Goal: Task Accomplishment & Management: Manage account settings

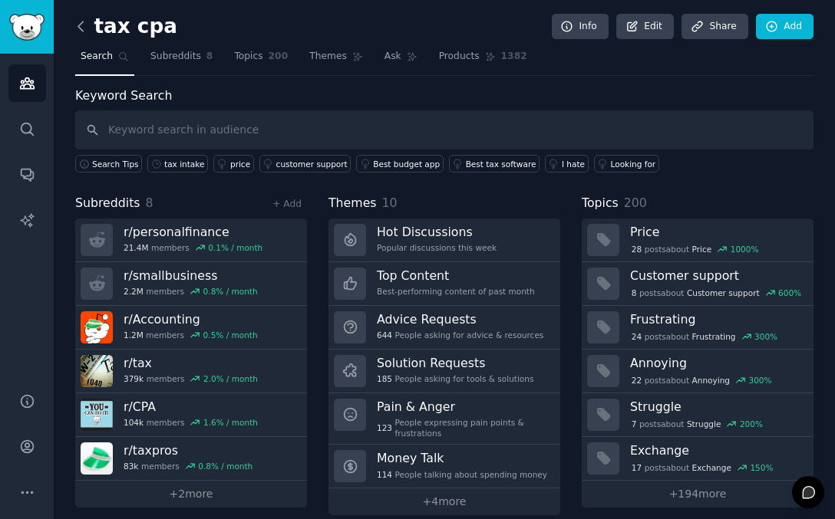
click at [80, 26] on icon at bounding box center [81, 26] width 16 height 16
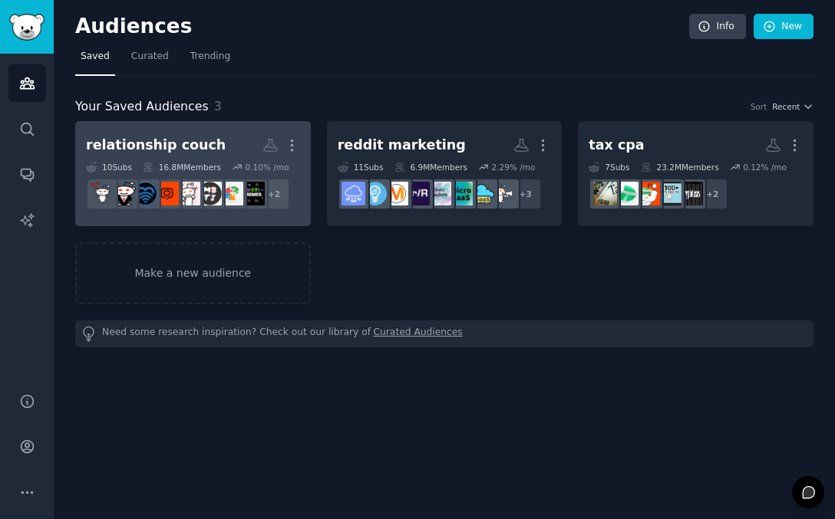
click at [224, 147] on h2 "relationship couch More" at bounding box center [193, 145] width 214 height 27
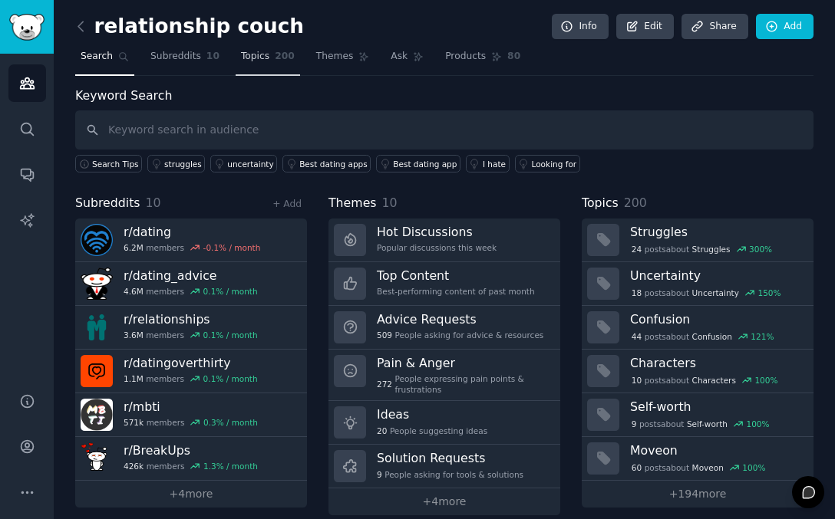
click at [241, 60] on span "Topics" at bounding box center [255, 57] width 28 height 14
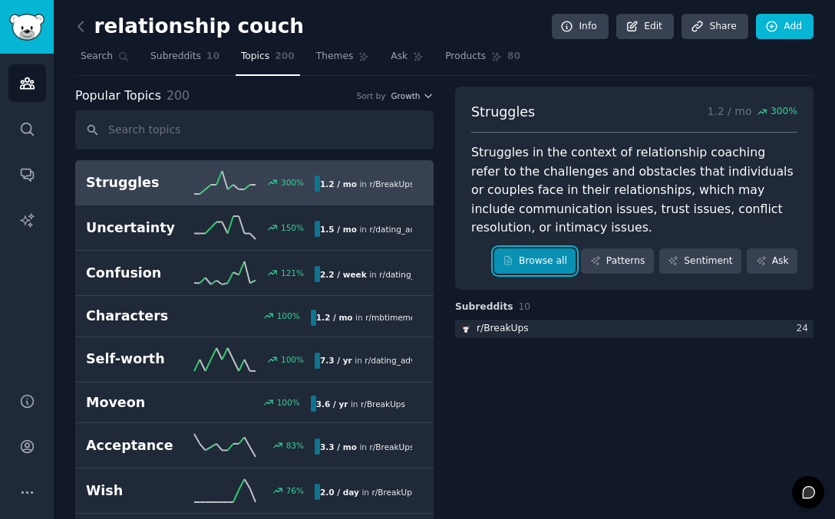
click at [545, 264] on link "Browse all" at bounding box center [535, 262] width 82 height 26
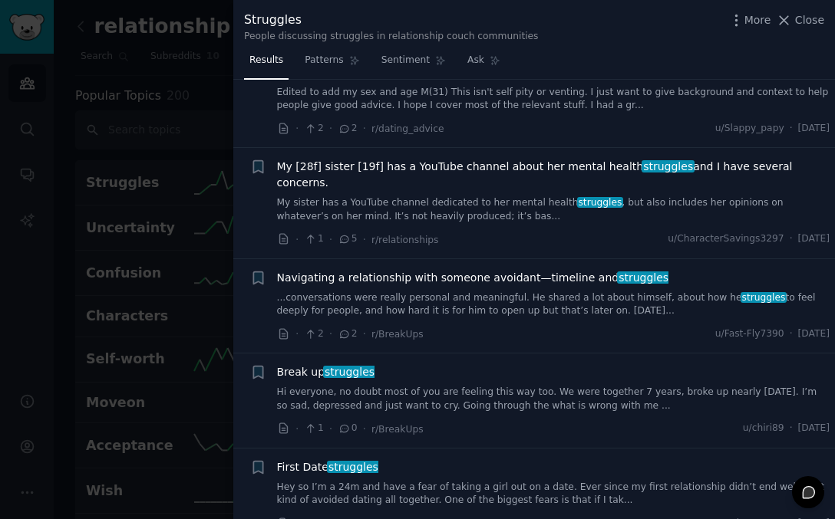
scroll to position [558, 0]
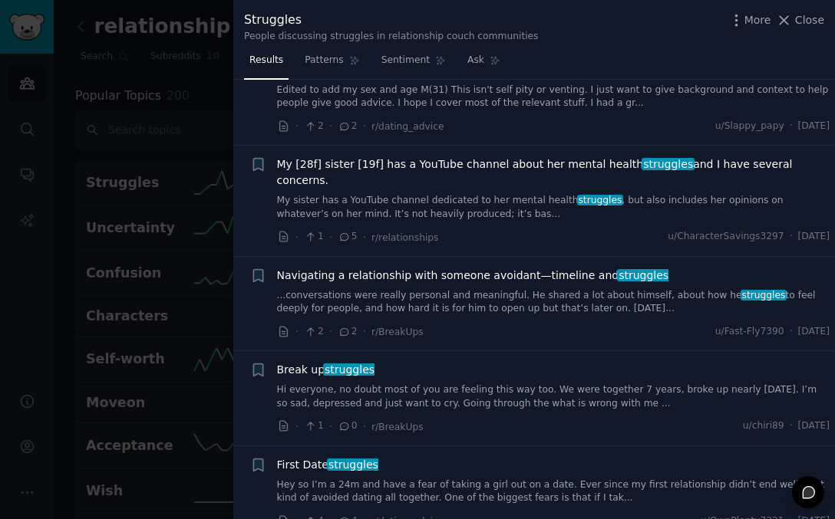
click at [594, 394] on div "Break up struggles Hi everyone, no doubt most of you are feeling this way too. …" at bounding box center [553, 398] width 553 height 73
click at [598, 384] on link "Hi everyone, no doubt most of you are feeling this way too. We were together 7 …" at bounding box center [553, 397] width 553 height 27
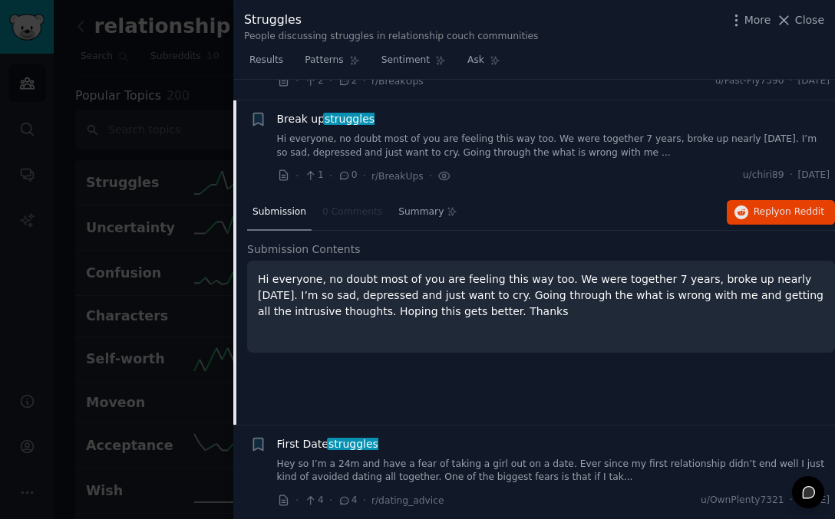
scroll to position [814, 0]
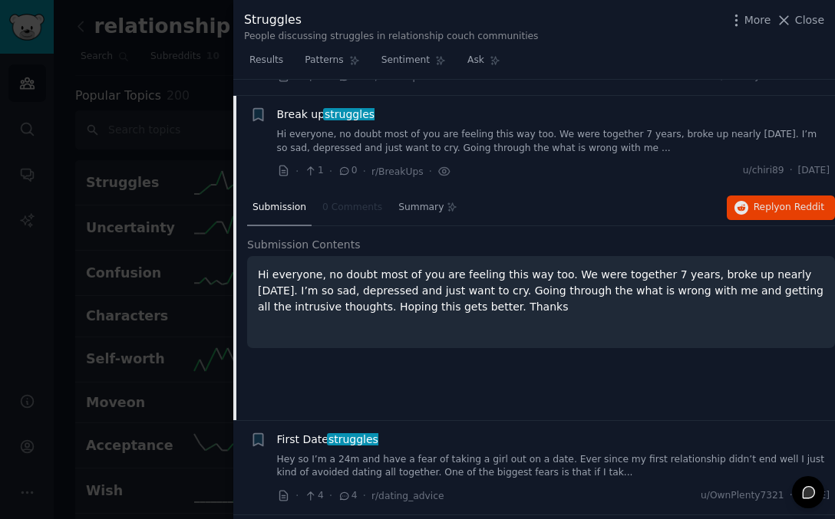
click at [208, 164] on div at bounding box center [417, 259] width 835 height 519
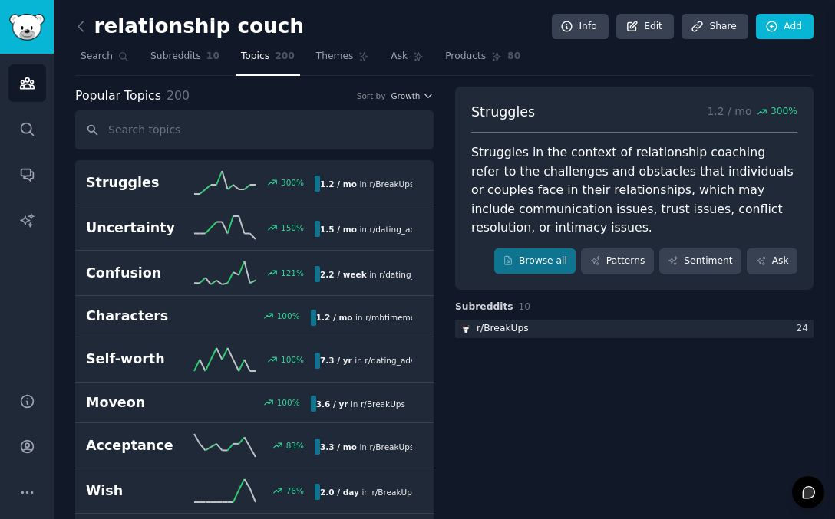
click at [208, 164] on link "Struggles 300 % 1.2 / mo in r/ BreakUps" at bounding box center [254, 182] width 358 height 45
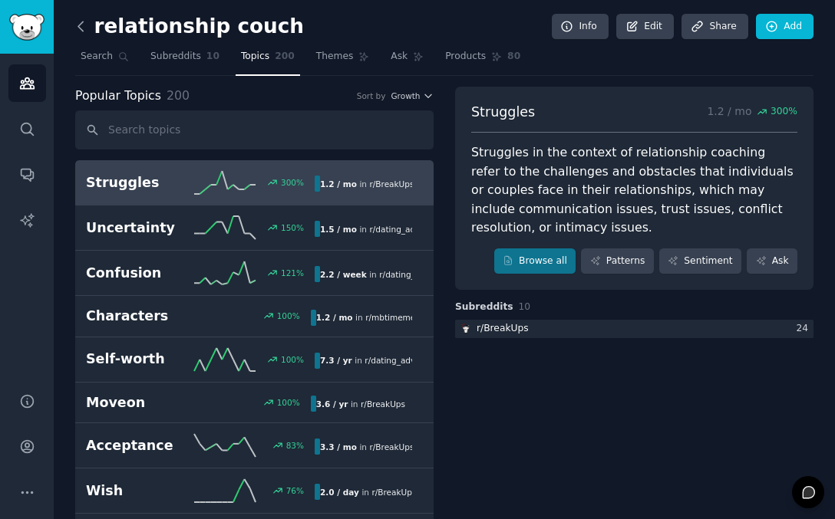
click at [78, 28] on icon at bounding box center [81, 26] width 16 height 16
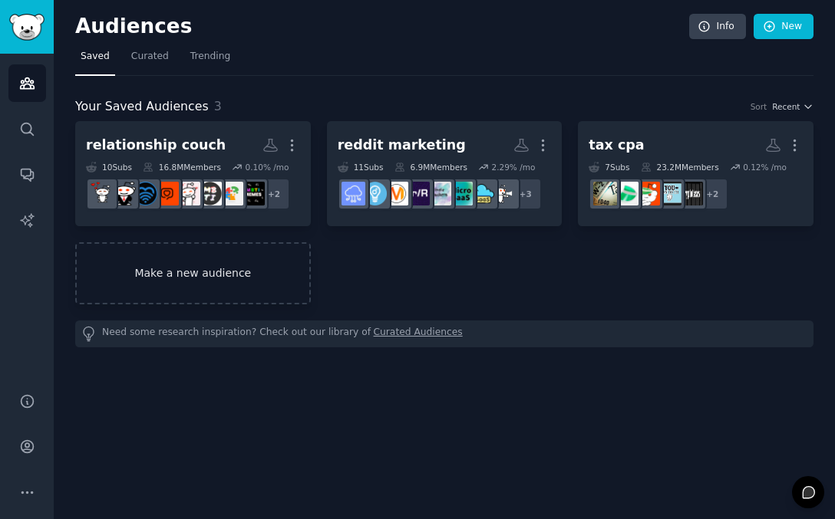
click at [145, 276] on link "Make a new audience" at bounding box center [192, 273] width 235 height 62
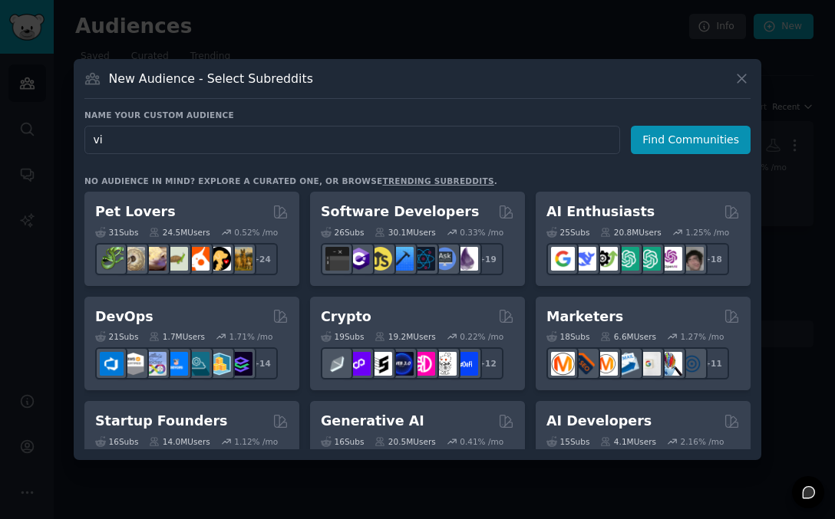
type input "v"
type input "AI video"
click button "Find Communities" at bounding box center [691, 140] width 120 height 28
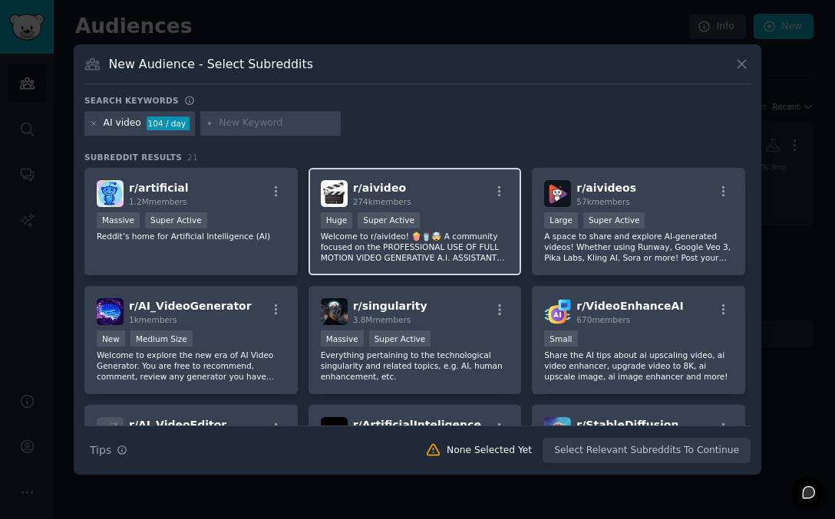
click at [429, 183] on div "r/ aivideo 274k members" at bounding box center [415, 193] width 189 height 27
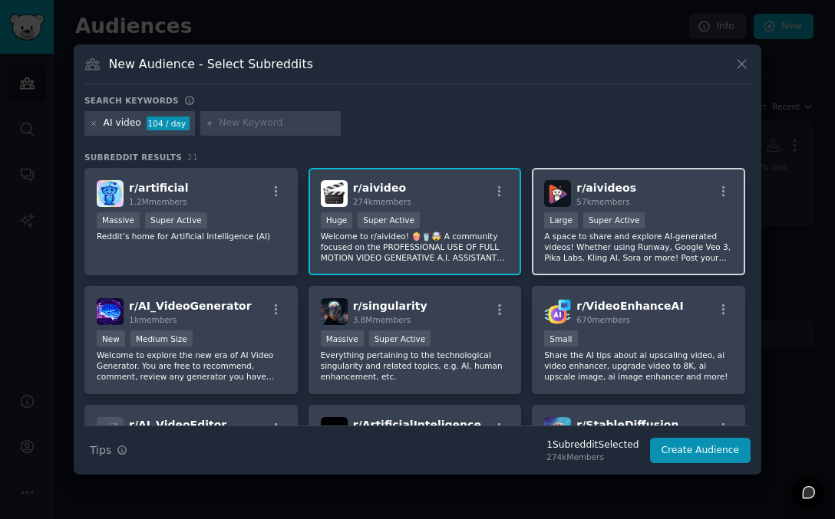
click at [621, 173] on div "r/ aivideos 57k members Large Super Active A space to share and explore AI-gene…" at bounding box center [638, 222] width 213 height 108
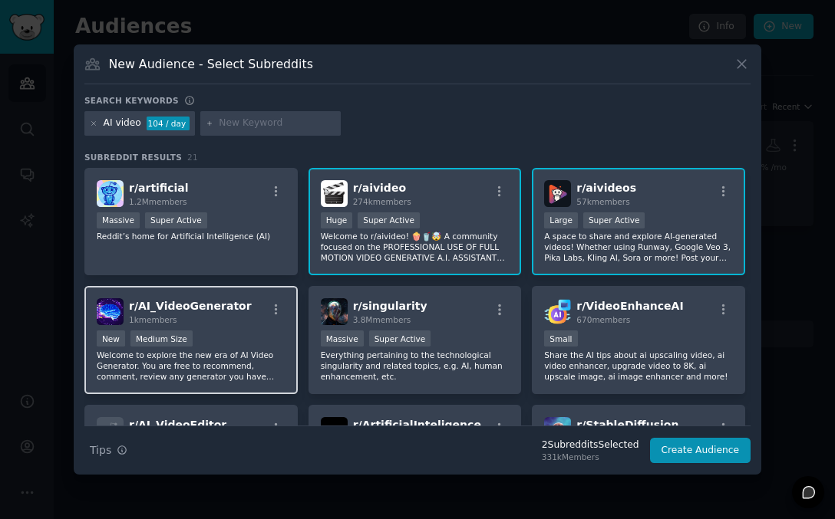
click at [232, 345] on div "New Medium Size" at bounding box center [191, 340] width 189 height 19
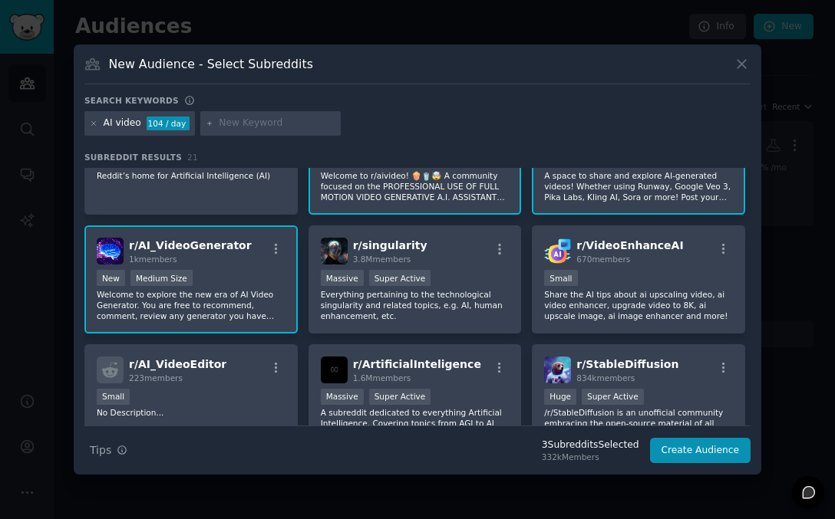
scroll to position [62, 0]
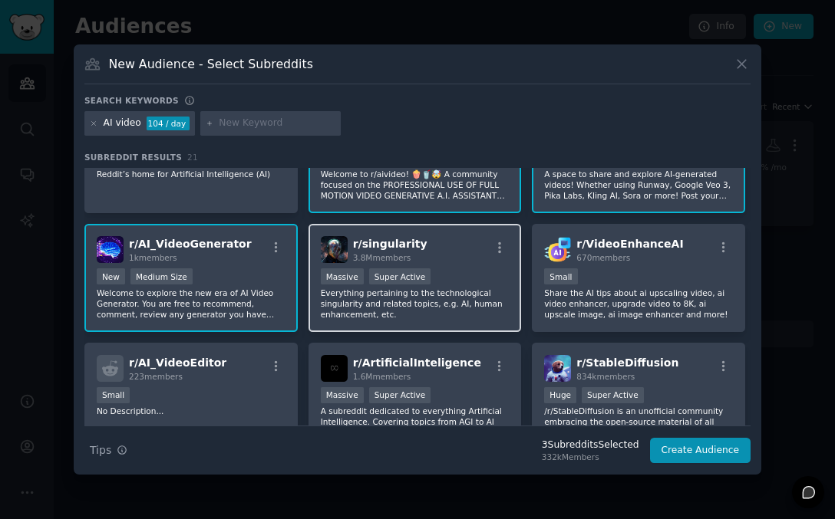
click at [478, 270] on div ">= 95th percentile for submissions / day Massive Super Active" at bounding box center [415, 277] width 189 height 19
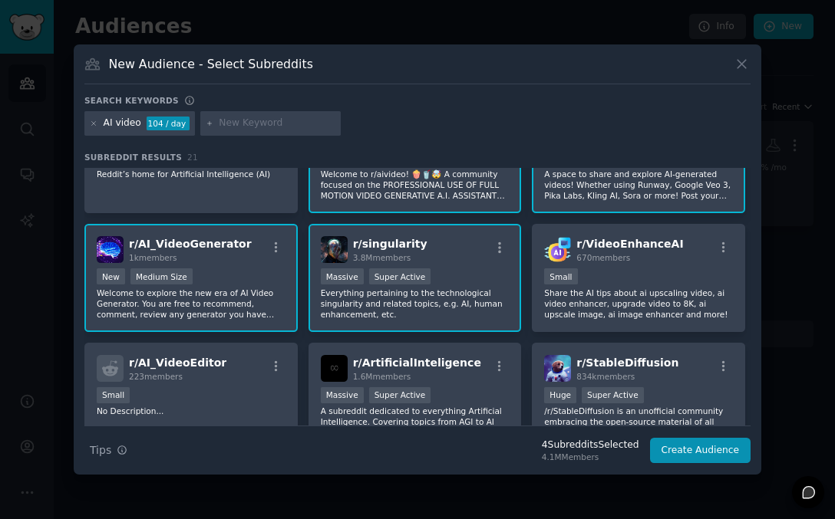
scroll to position [82, 0]
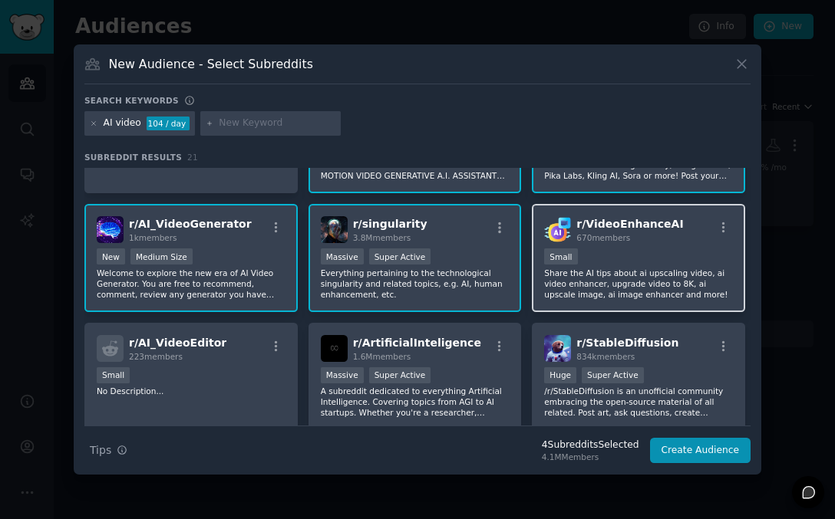
click at [591, 264] on div "Small" at bounding box center [638, 258] width 189 height 19
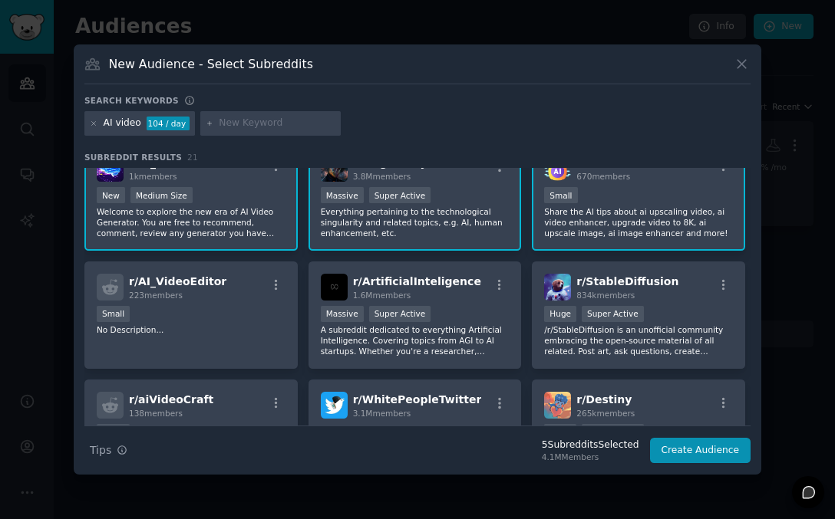
scroll to position [145, 0]
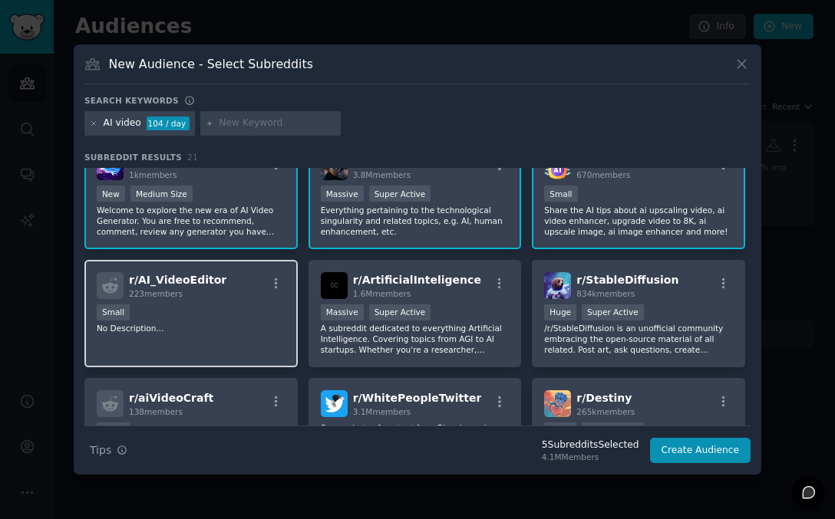
click at [212, 298] on div "223 members" at bounding box center [177, 293] width 97 height 11
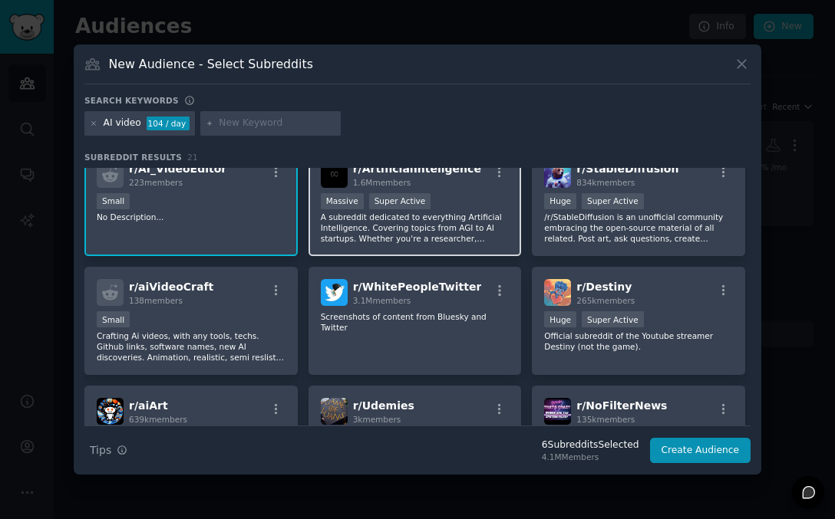
scroll to position [262, 0]
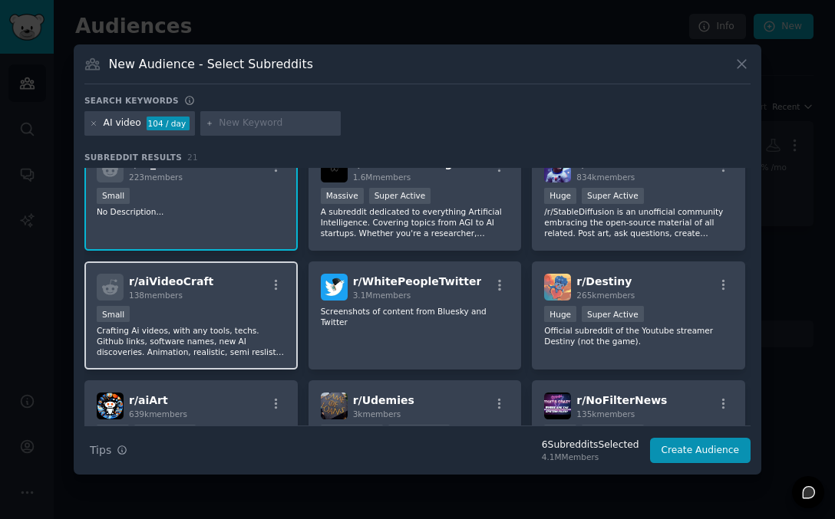
click at [249, 347] on p "Crafting Ai videos, with any tools, techs. Github links, software names, new AI…" at bounding box center [191, 341] width 189 height 32
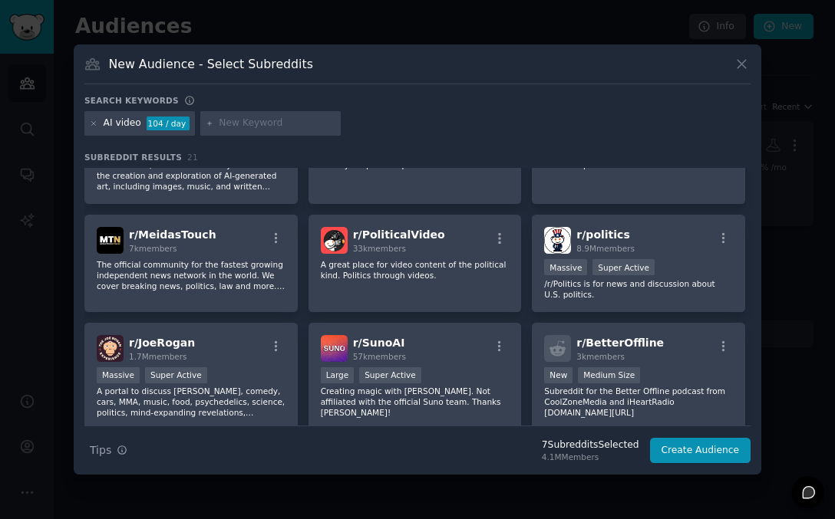
scroll to position [559, 0]
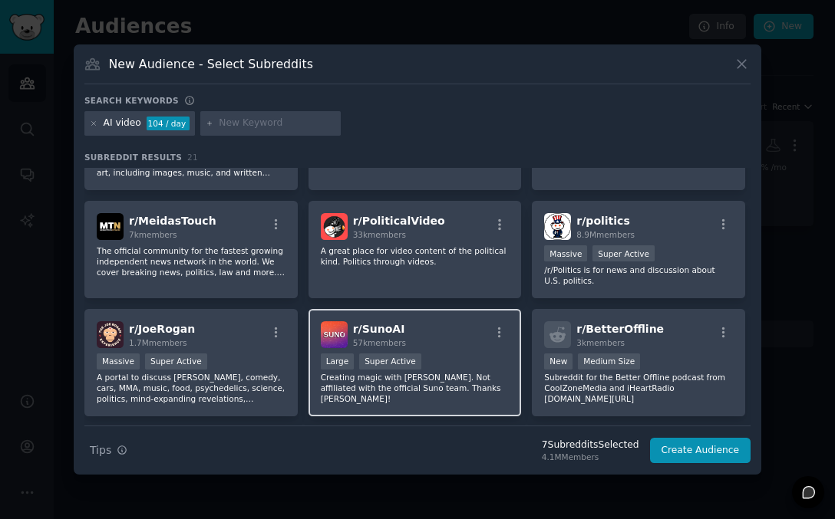
click at [421, 328] on div "r/ SunoAI 57k members" at bounding box center [415, 334] width 189 height 27
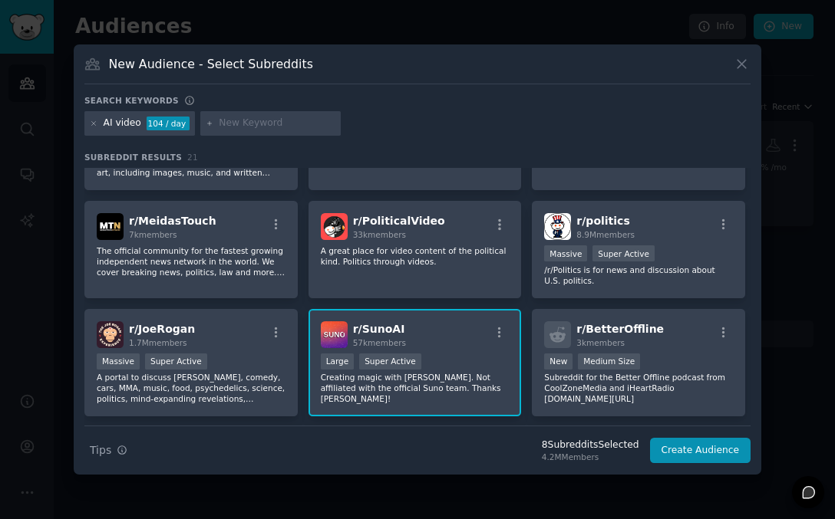
scroll to position [604, 0]
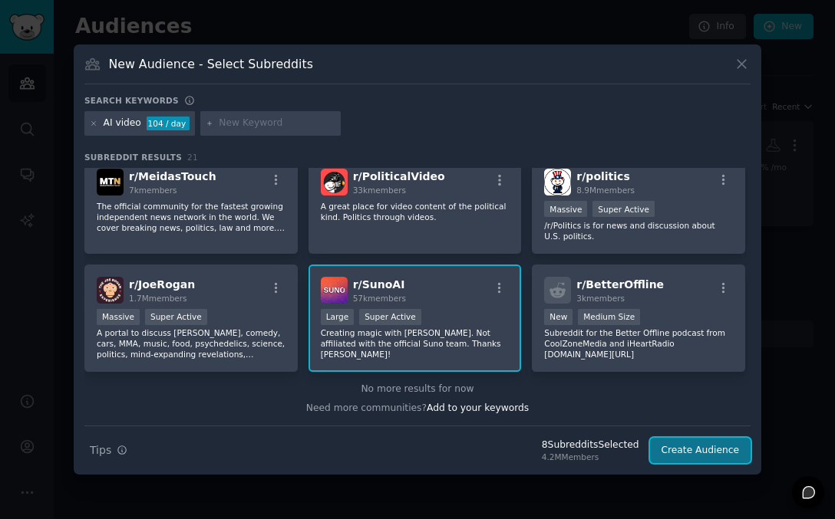
click at [689, 449] on button "Create Audience" at bounding box center [700, 451] width 101 height 26
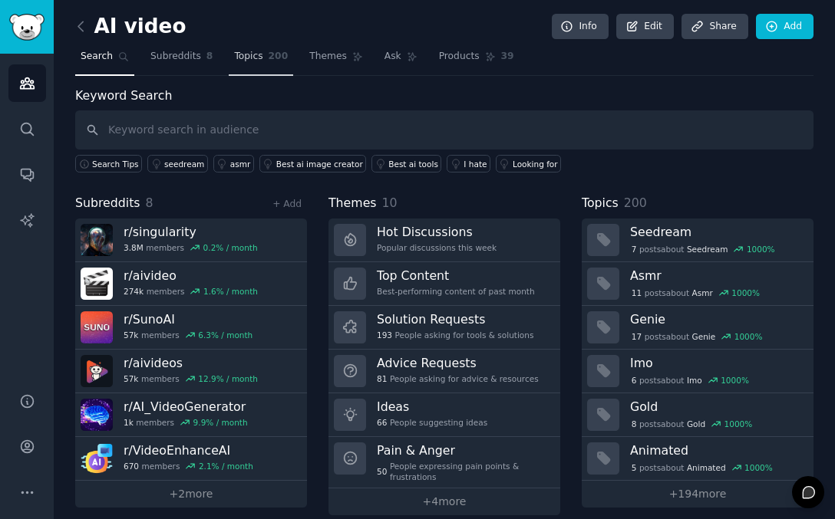
click at [244, 51] on span "Topics" at bounding box center [248, 57] width 28 height 14
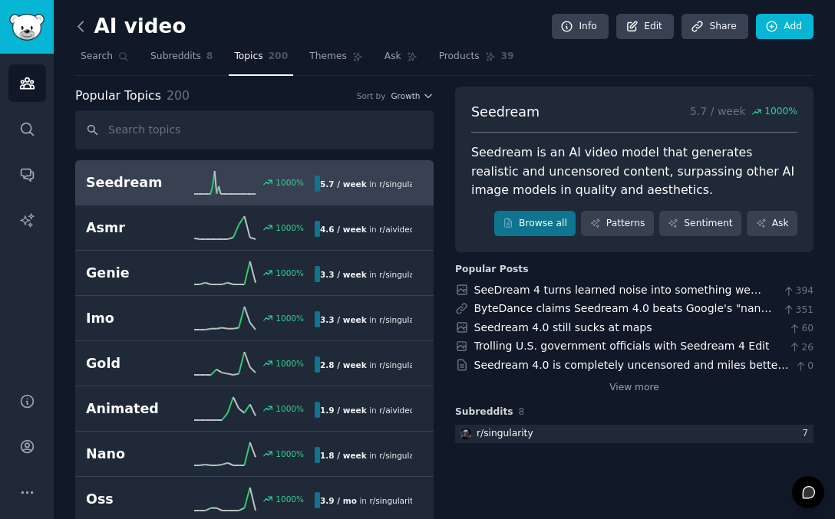
click at [84, 29] on icon at bounding box center [81, 26] width 16 height 16
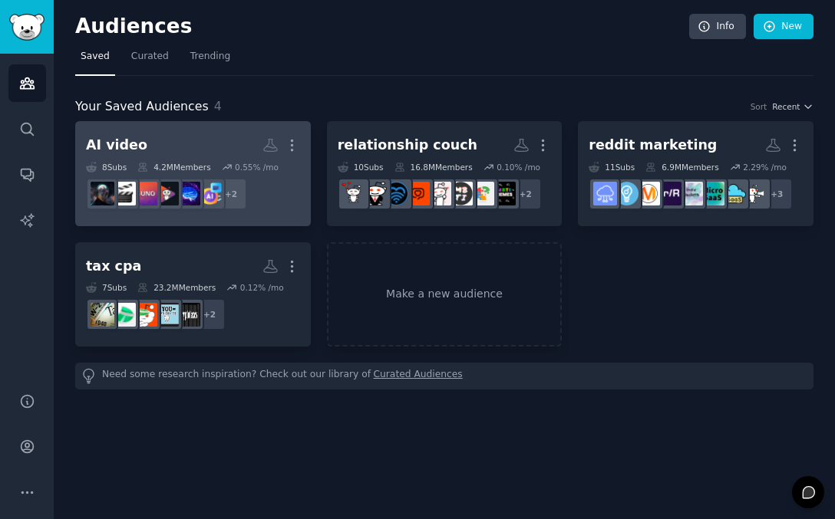
click at [147, 133] on h2 "AI video More" at bounding box center [193, 145] width 214 height 27
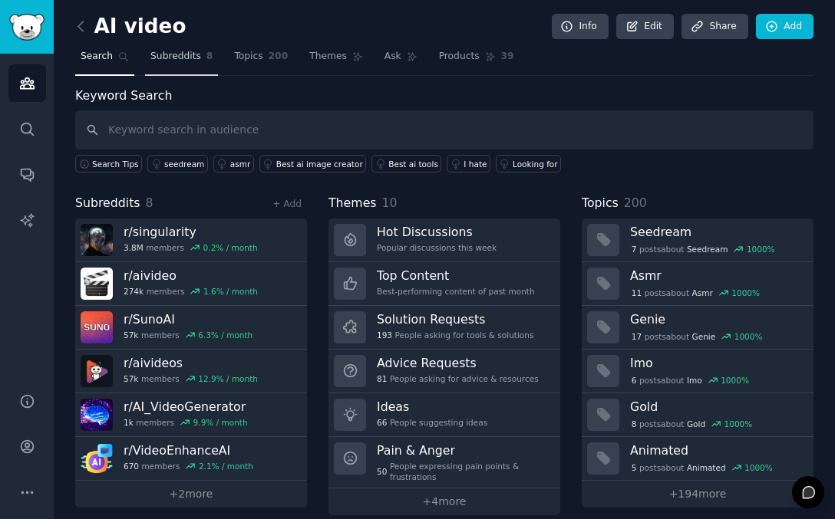
click at [190, 60] on span "Subreddits" at bounding box center [175, 57] width 51 height 14
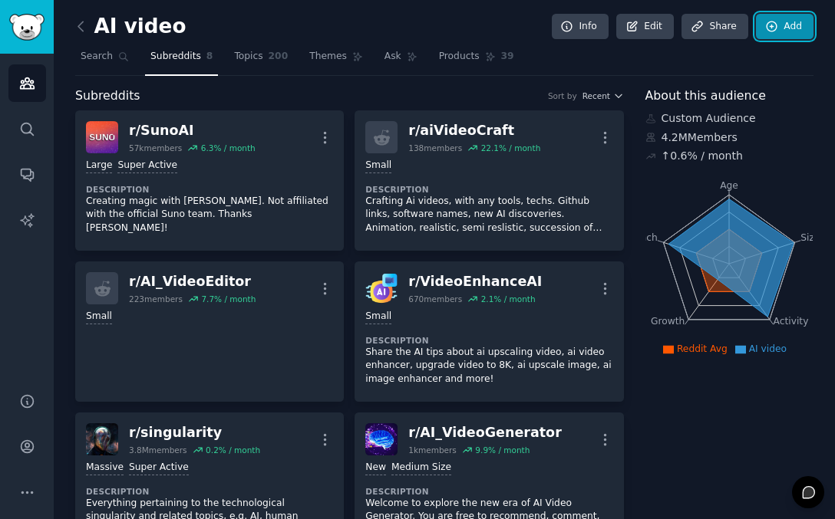
click at [779, 19] on link "Add" at bounding box center [785, 27] width 58 height 26
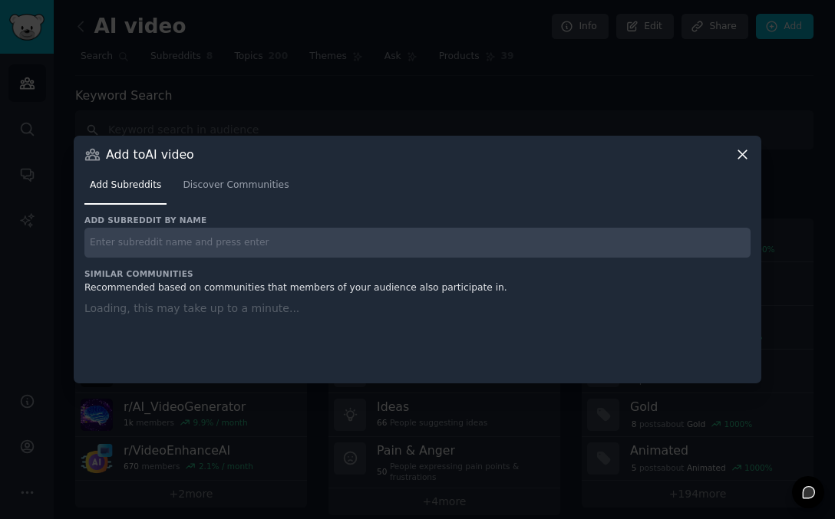
click at [418, 268] on h3 "Similar Communities" at bounding box center [417, 273] width 666 height 11
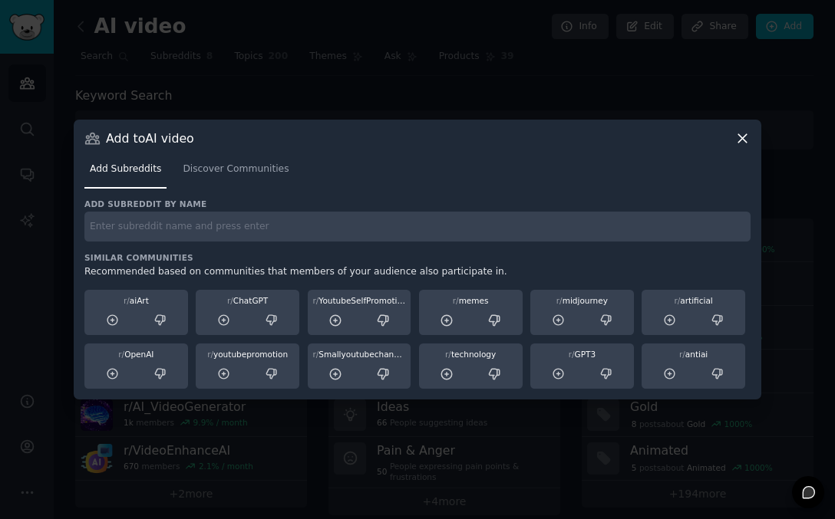
click at [406, 239] on input "text" at bounding box center [417, 227] width 666 height 30
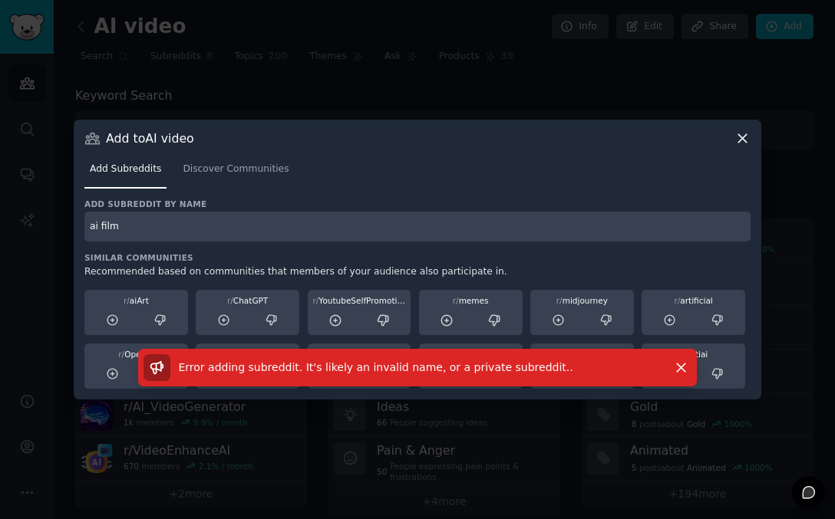
click at [153, 233] on input "ai film" at bounding box center [417, 227] width 666 height 30
click at [110, 220] on input "ai film" at bounding box center [417, 227] width 666 height 30
click at [100, 225] on input "ai film" at bounding box center [417, 227] width 666 height 30
type input "aifilm"
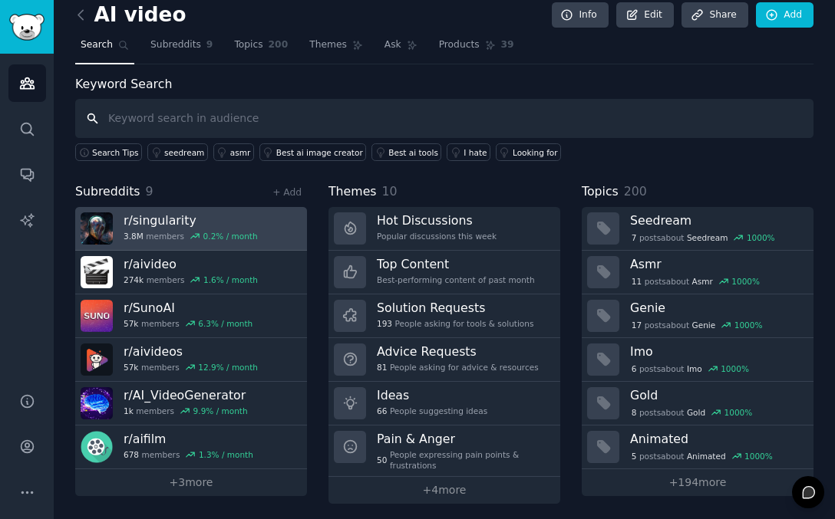
scroll to position [18, 0]
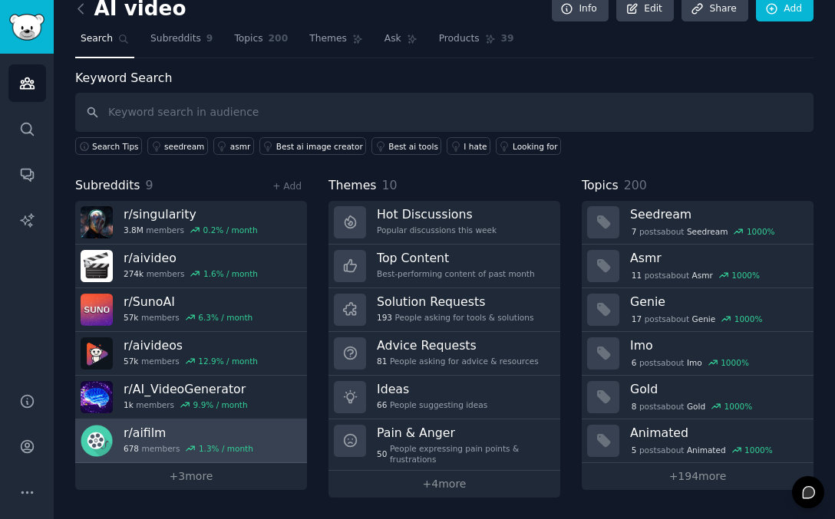
click at [165, 450] on div "678 members 1.3 % / month" at bounding box center [188, 448] width 130 height 11
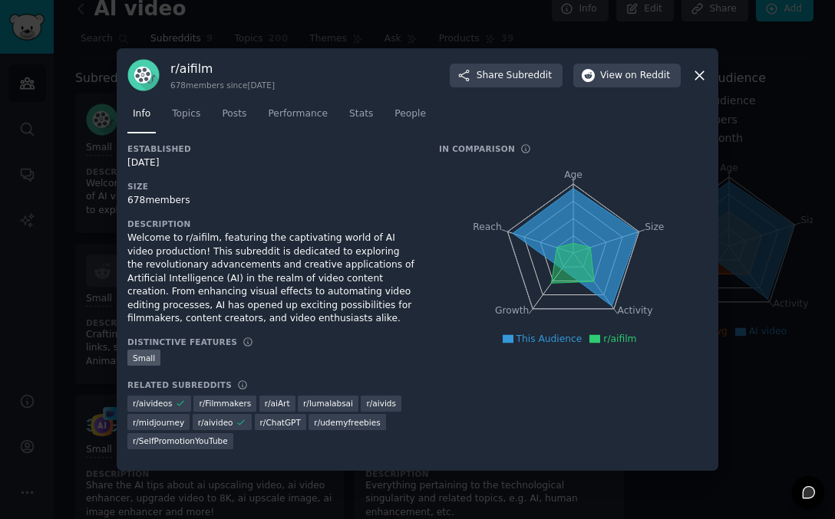
click at [704, 75] on icon at bounding box center [699, 76] width 16 height 16
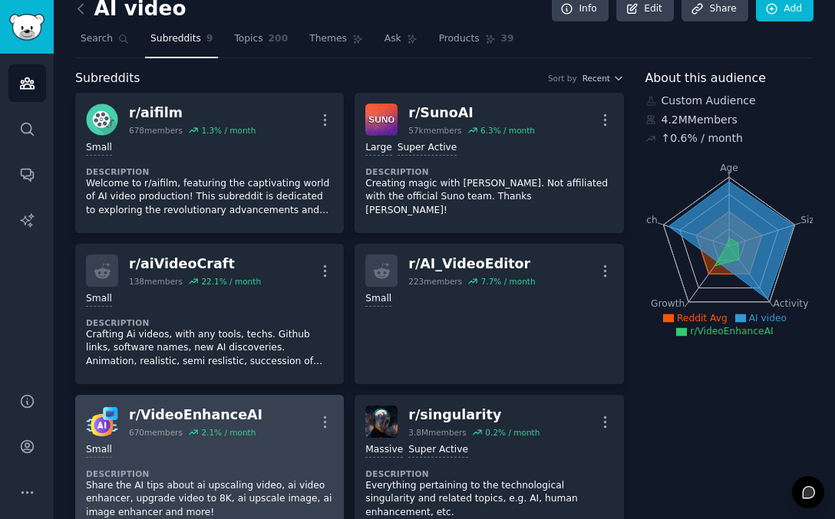
scroll to position [10, 0]
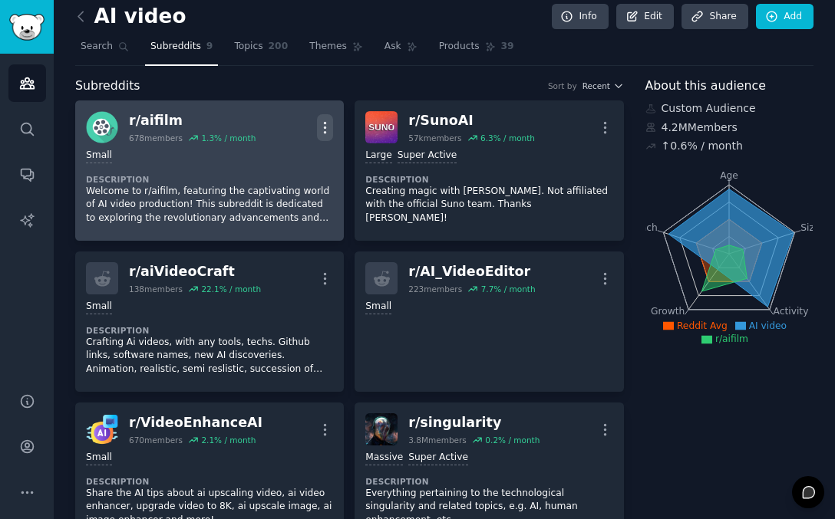
click at [320, 135] on button "More" at bounding box center [325, 127] width 16 height 27
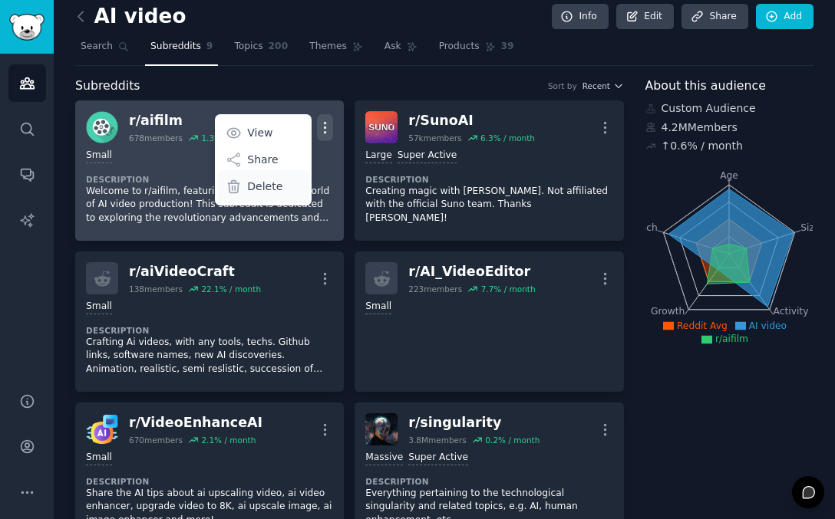
click at [273, 189] on p "Delete" at bounding box center [264, 187] width 35 height 16
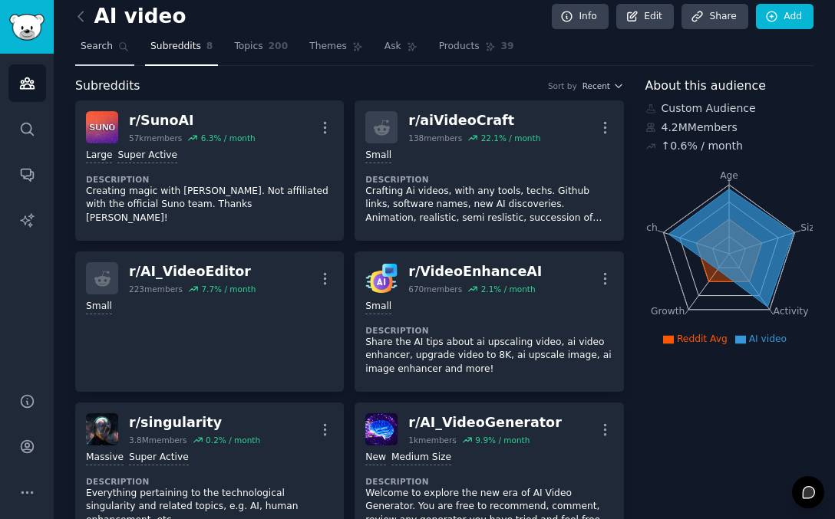
click at [121, 53] on link "Search" at bounding box center [104, 50] width 59 height 31
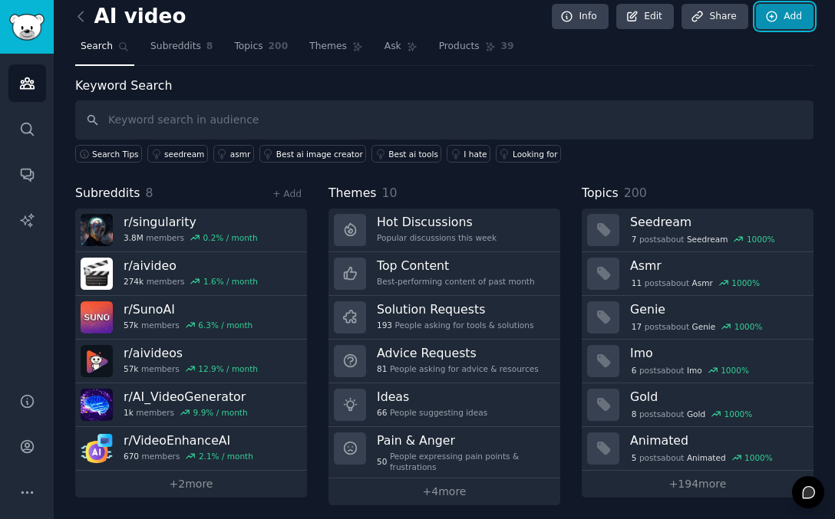
click at [770, 21] on icon at bounding box center [771, 17] width 10 height 10
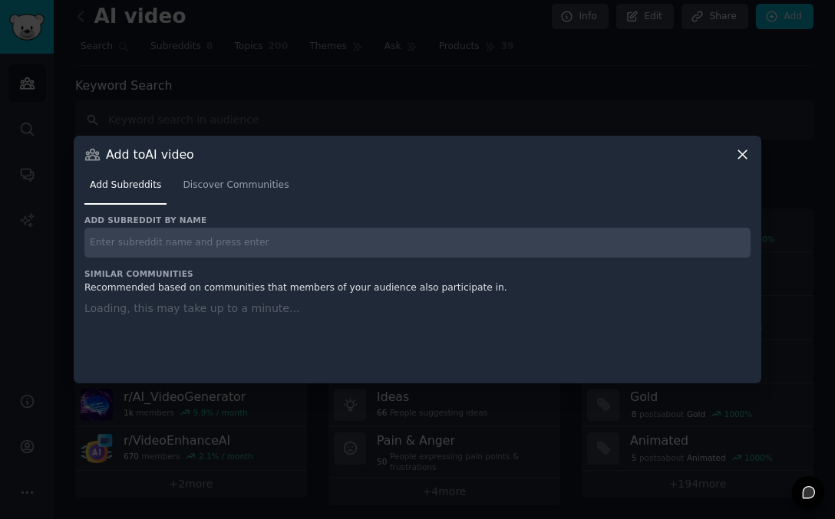
click at [328, 245] on div "Add subreddit by name Similar Communities Recommended based on communities that…" at bounding box center [417, 290] width 666 height 150
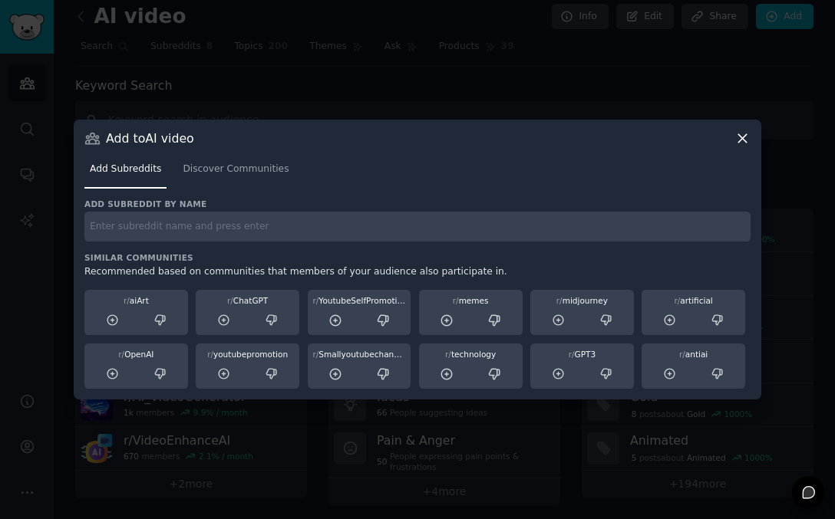
paste input "Filmmakers"
type input "Filmmakers"
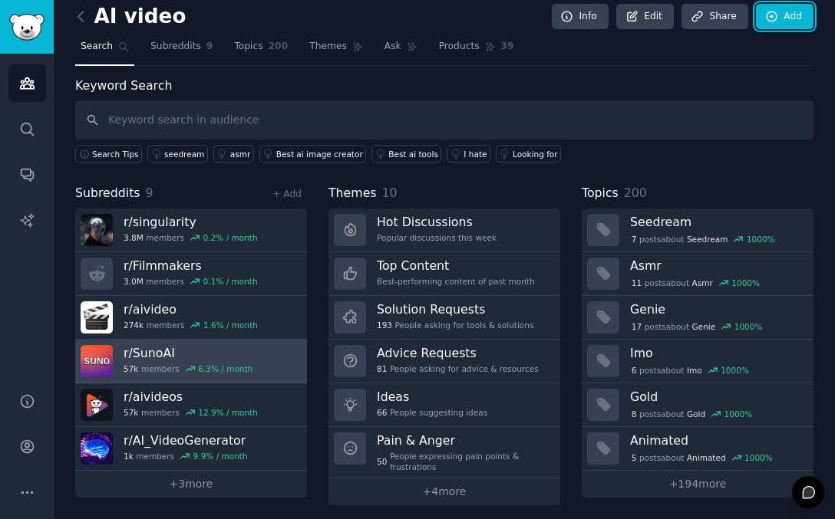
scroll to position [18, 0]
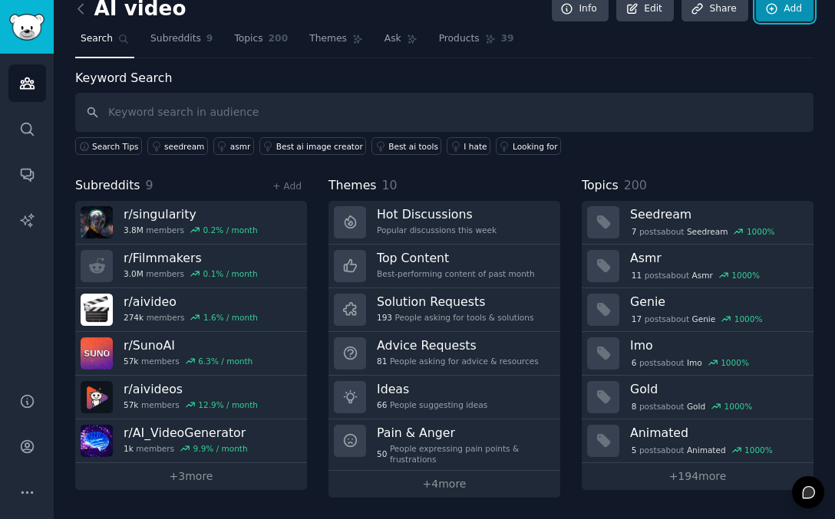
click at [779, 19] on link "Add" at bounding box center [785, 9] width 58 height 26
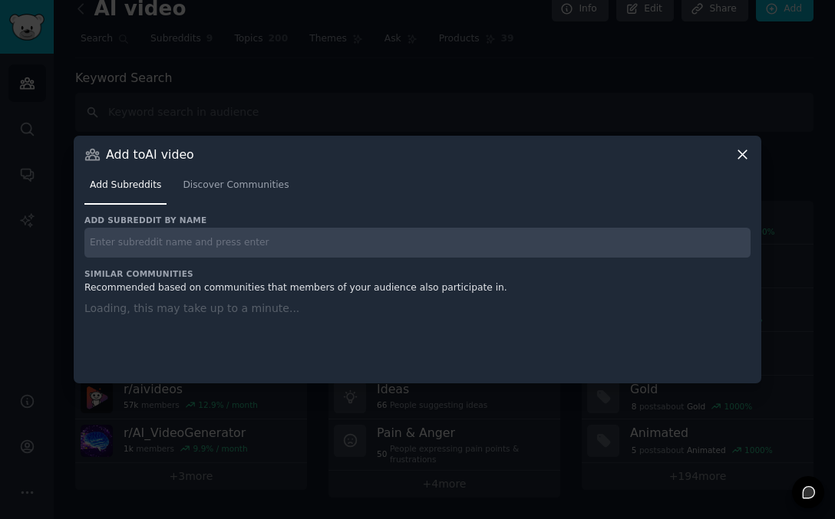
click at [517, 249] on input "text" at bounding box center [417, 243] width 666 height 30
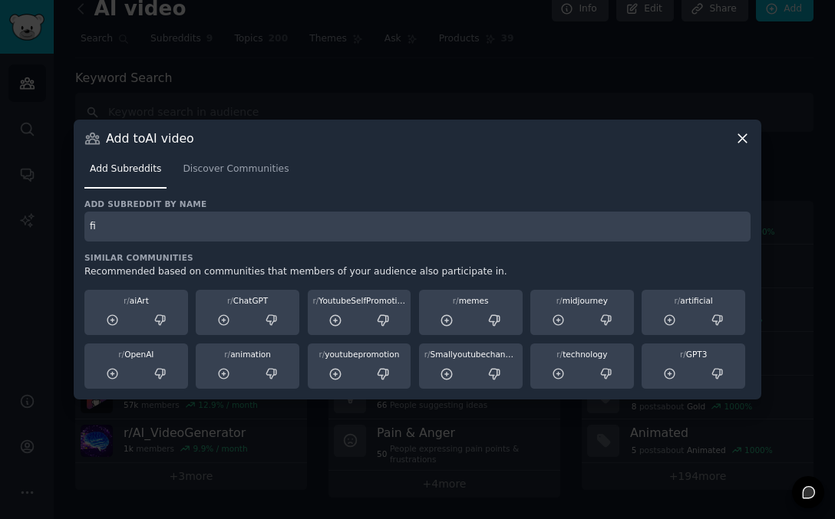
type input "f"
type input "video"
click at [416, 253] on h3 "Similar Communities" at bounding box center [417, 257] width 666 height 11
click at [417, 235] on input "video" at bounding box center [417, 227] width 666 height 30
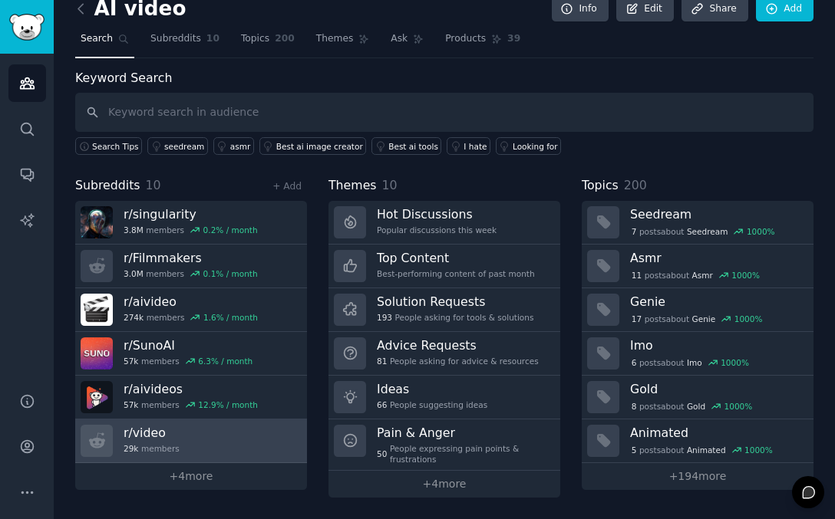
click at [265, 436] on link "r/ video 29k members" at bounding box center [191, 442] width 232 height 44
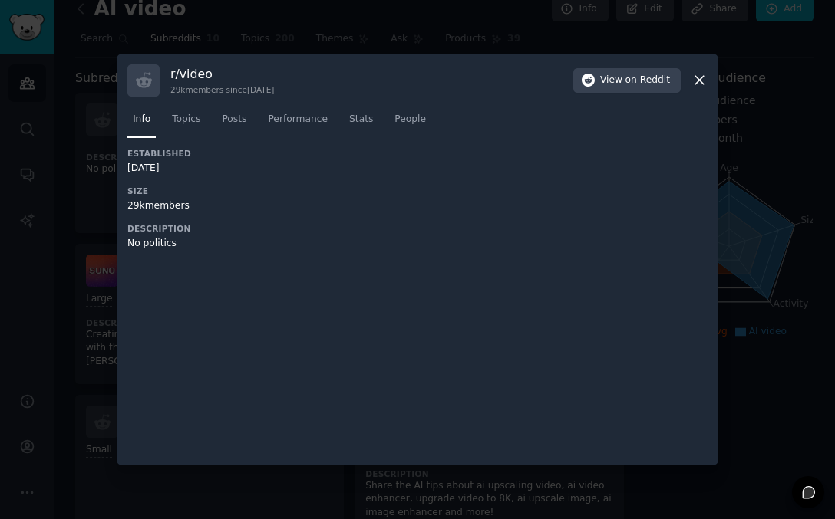
click at [683, 74] on div "r/ video 29k members since [DATE] View on Reddit" at bounding box center [417, 80] width 580 height 32
click at [699, 75] on icon at bounding box center [699, 80] width 16 height 16
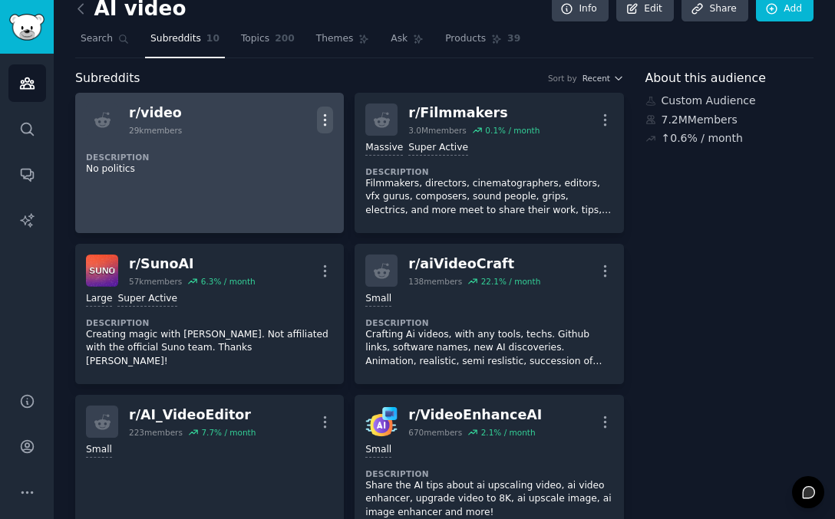
click at [324, 114] on icon "button" at bounding box center [325, 119] width 2 height 11
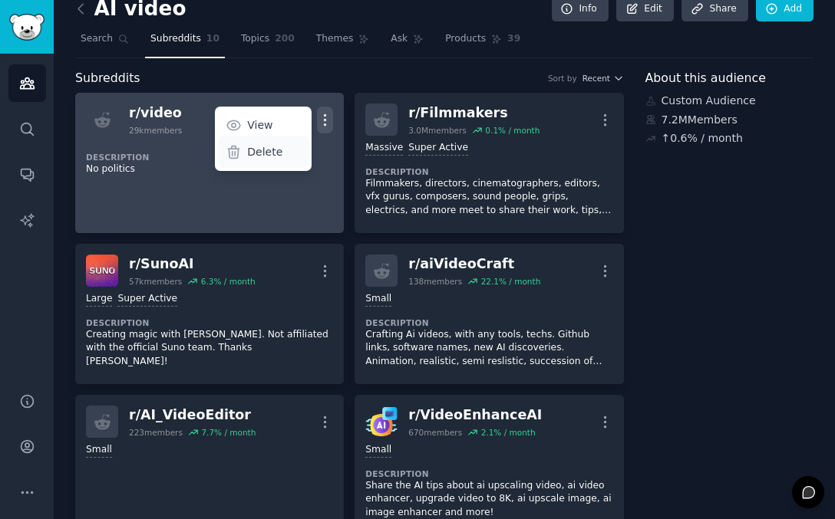
click at [285, 156] on div "Delete" at bounding box center [263, 152] width 91 height 32
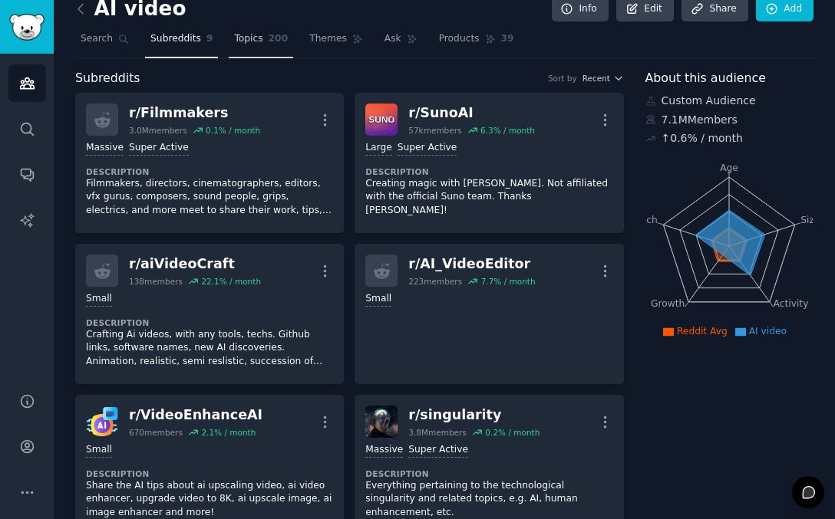
click at [268, 33] on span "200" at bounding box center [278, 39] width 20 height 14
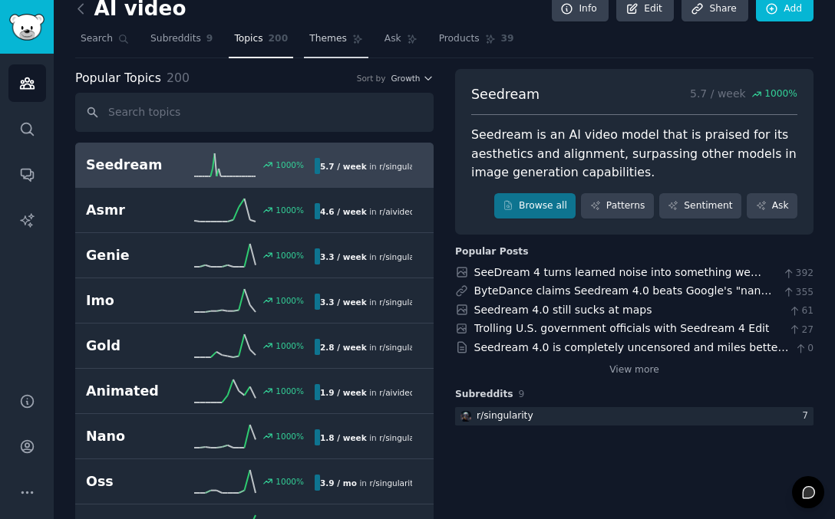
click at [320, 38] on span "Themes" at bounding box center [328, 39] width 38 height 14
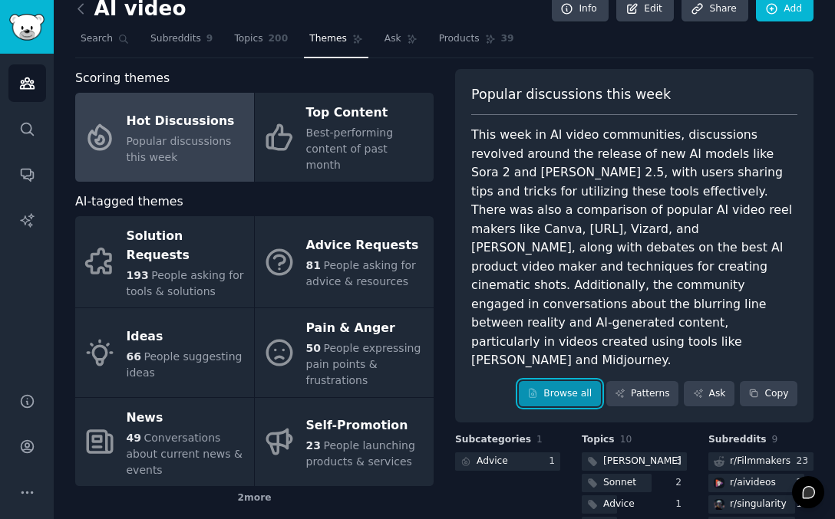
click at [549, 381] on link "Browse all" at bounding box center [560, 394] width 82 height 26
